Goal: Use online tool/utility

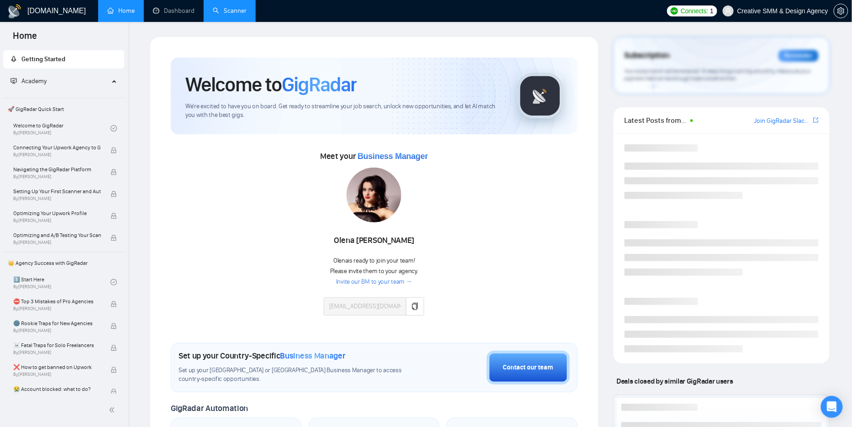
click at [245, 14] on link "Scanner" at bounding box center [230, 11] width 34 height 8
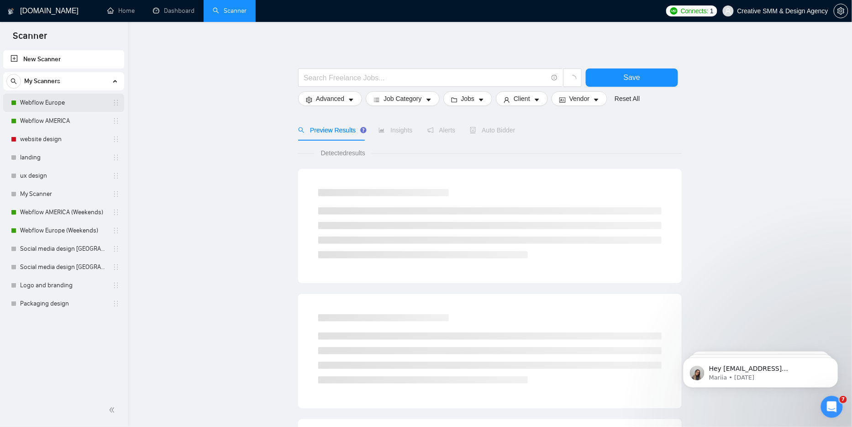
click at [57, 101] on link "Webflow Europe" at bounding box center [63, 103] width 87 height 18
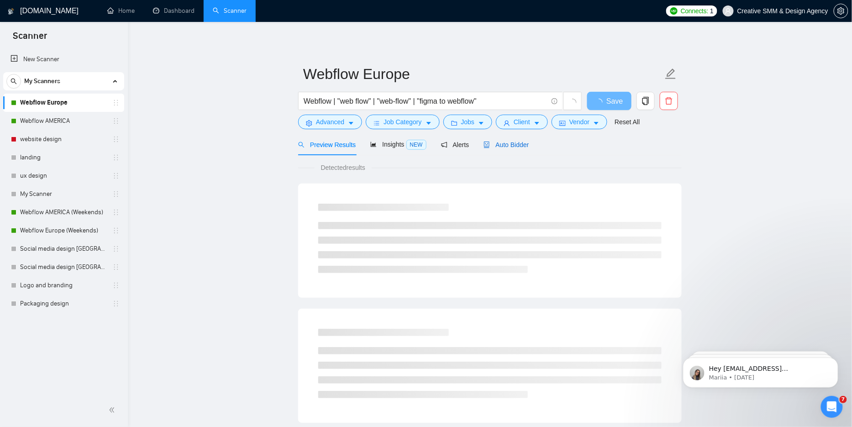
click at [521, 141] on span "Auto Bidder" at bounding box center [506, 144] width 45 height 7
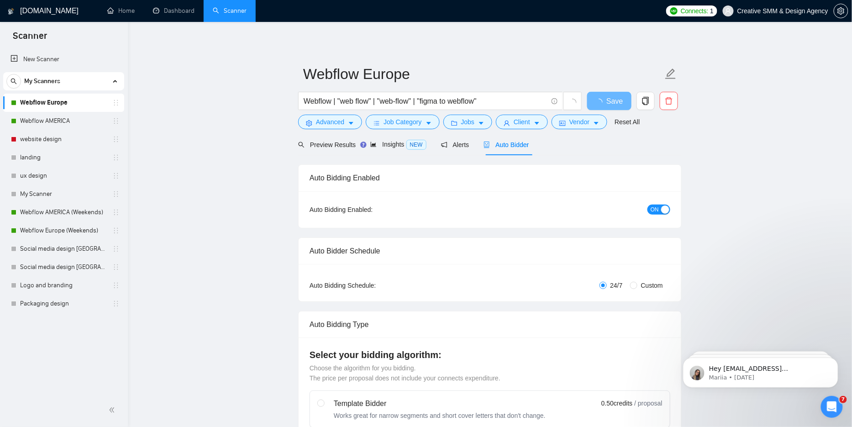
radio input "false"
radio input "true"
